Goal: Book appointment/travel/reservation

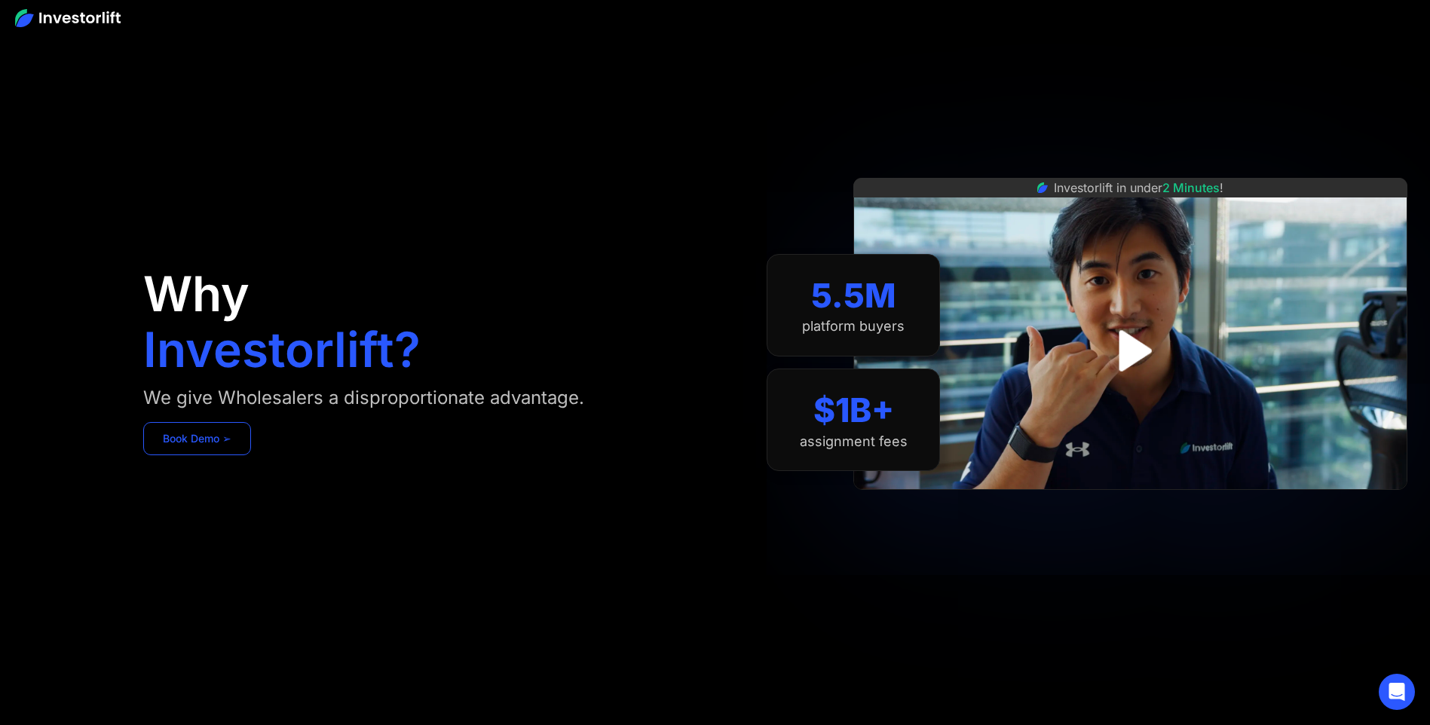
click at [187, 441] on link "Book Demo ➢" at bounding box center [197, 438] width 108 height 33
click at [201, 436] on link "Book Demo ➢" at bounding box center [197, 438] width 108 height 33
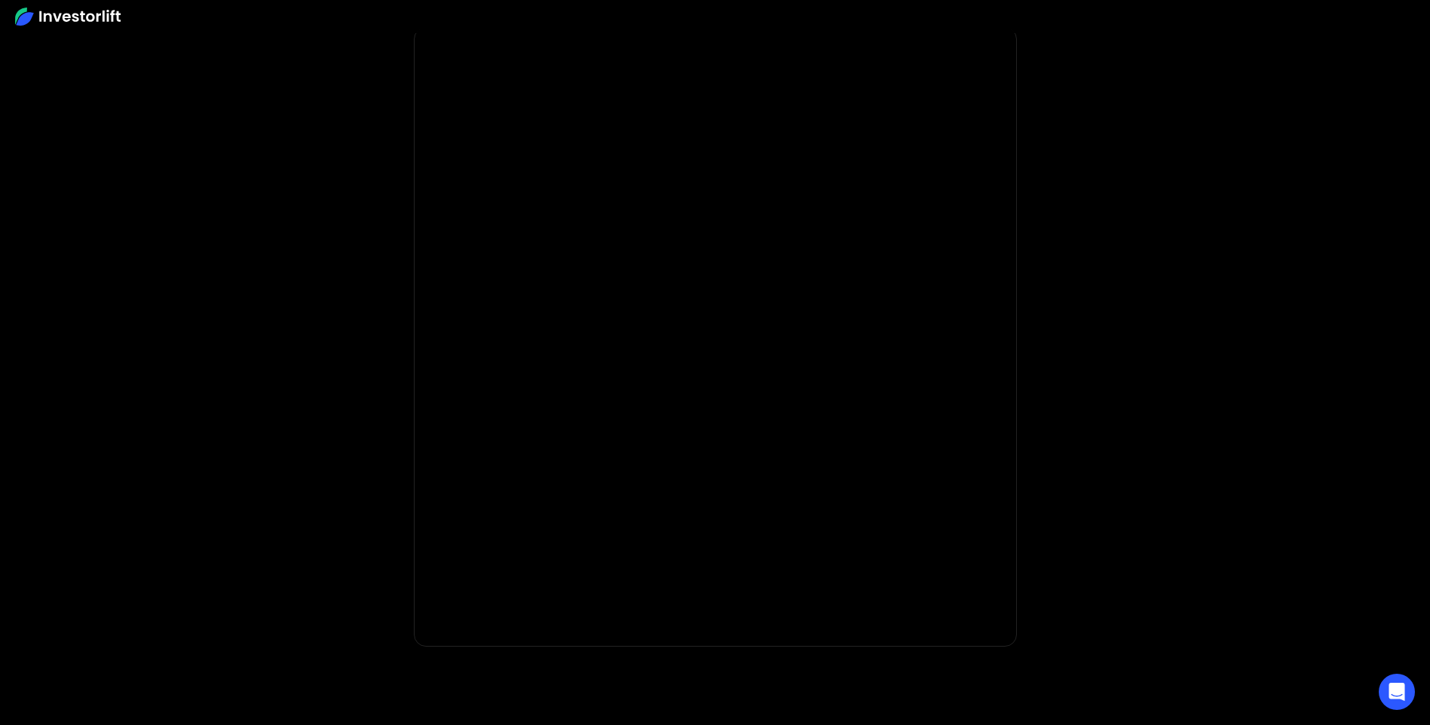
scroll to position [75, 0]
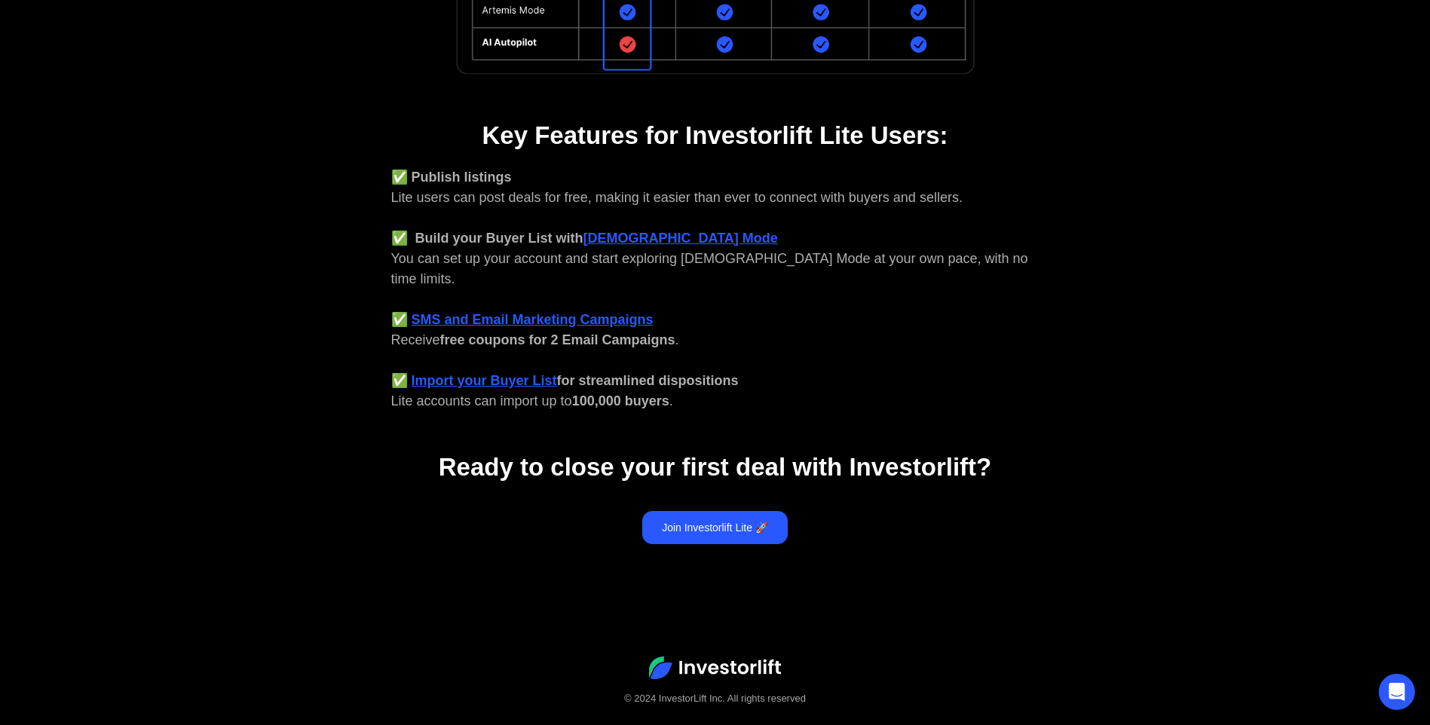
scroll to position [527, 0]
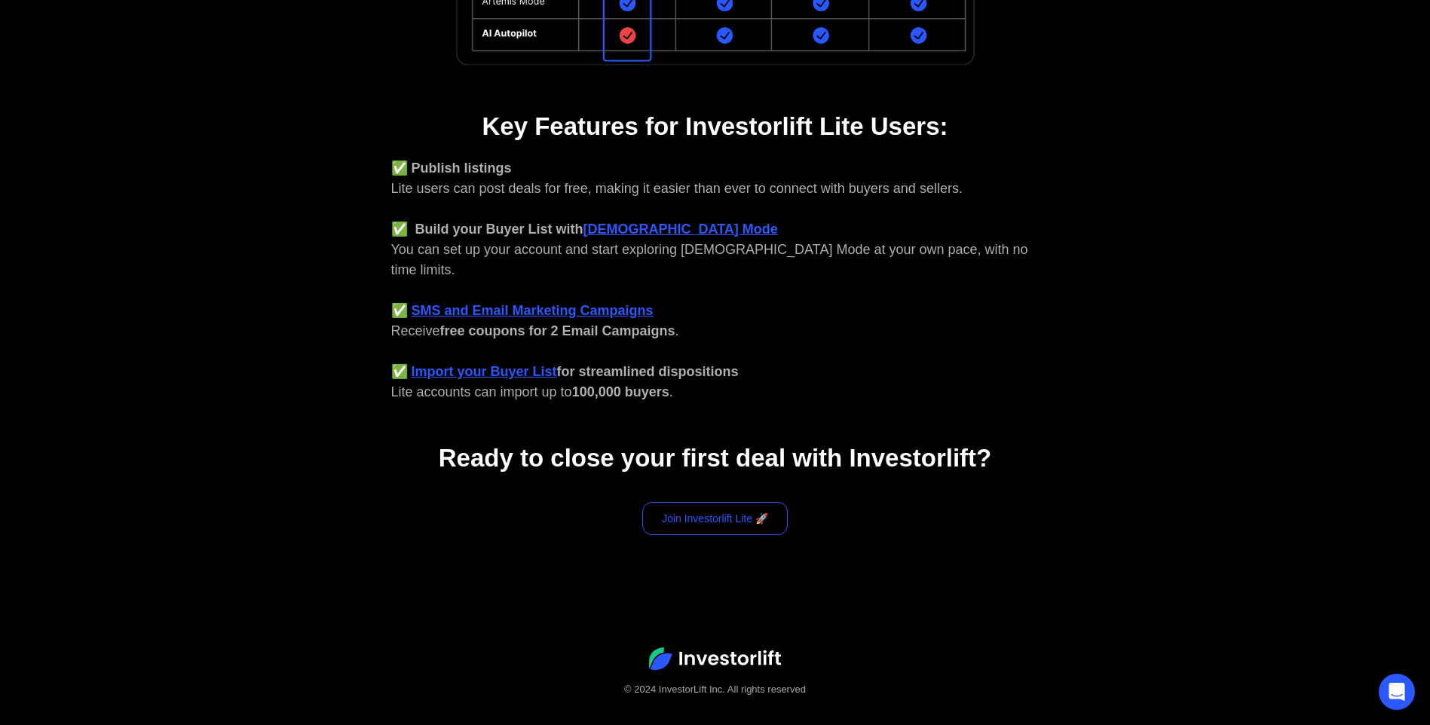
click at [655, 502] on link "Join Investorlift Lite 🚀" at bounding box center [714, 518] width 145 height 33
